Goal: Communication & Community: Participate in discussion

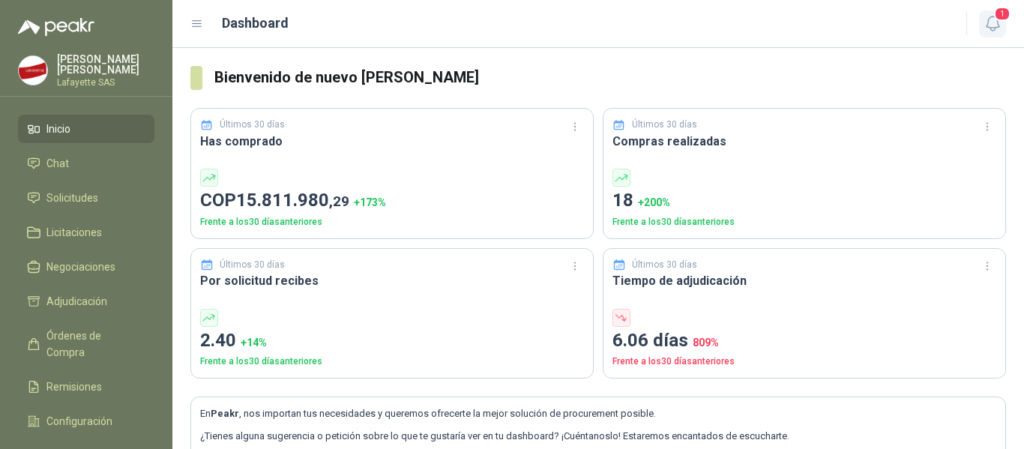
click at [999, 20] on span "1" at bounding box center [1002, 14] width 16 height 14
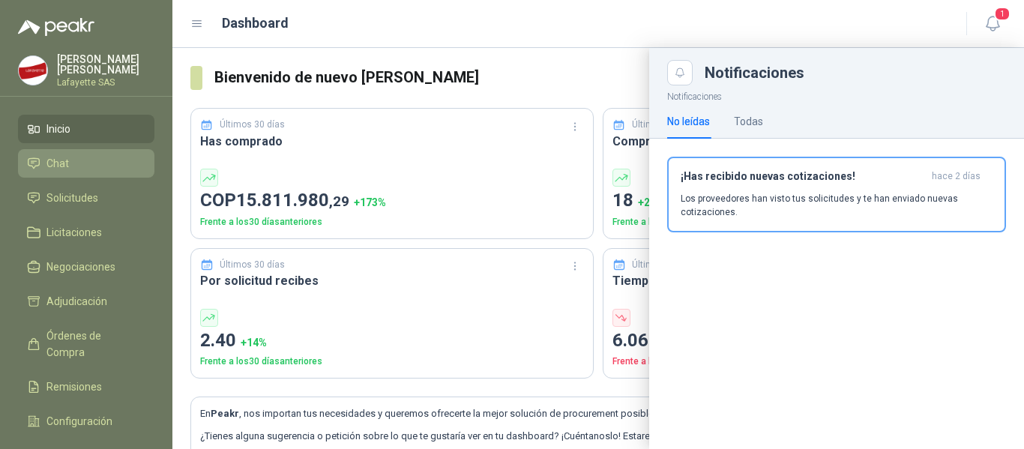
click at [70, 160] on li "Chat" at bounding box center [86, 163] width 118 height 16
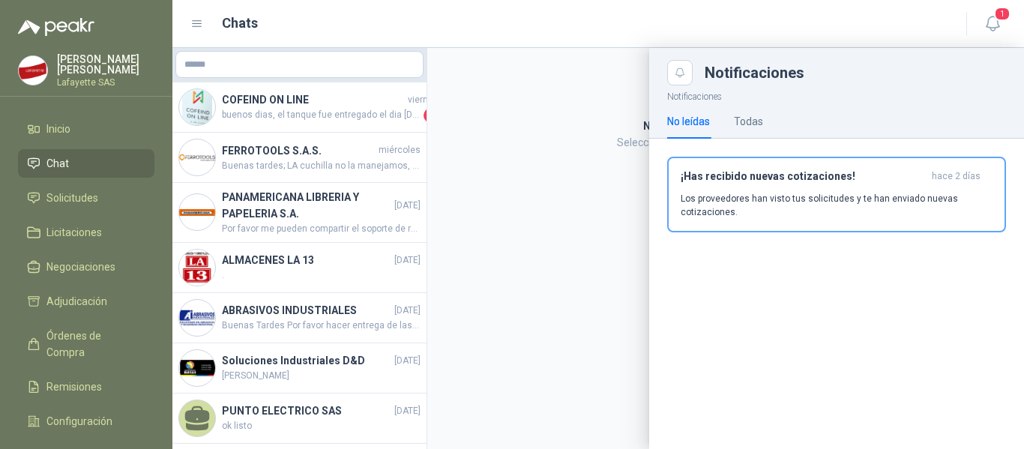
click at [910, 32] on div "Chats" at bounding box center [569, 23] width 758 height 21
click at [676, 42] on header "Chats 1" at bounding box center [598, 24] width 852 height 48
click at [994, 22] on icon "button" at bounding box center [993, 23] width 19 height 19
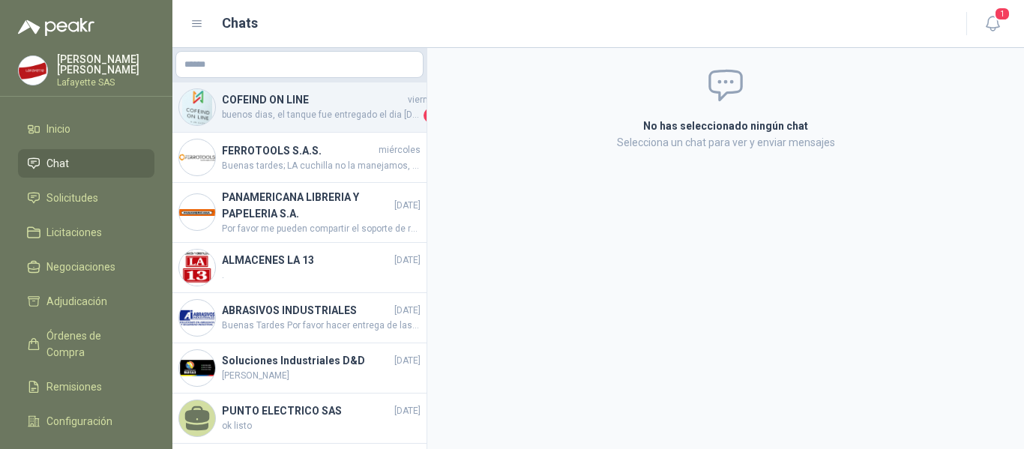
click at [309, 97] on h4 "COFEIND ON LINE" at bounding box center [313, 99] width 183 height 16
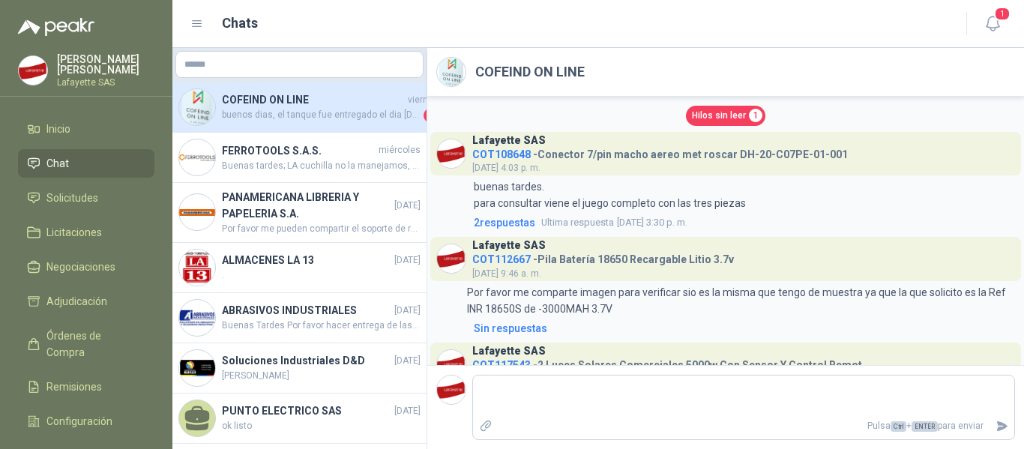
scroll to position [1479, 0]
